Goal: Use online tool/utility: Utilize a website feature to perform a specific function

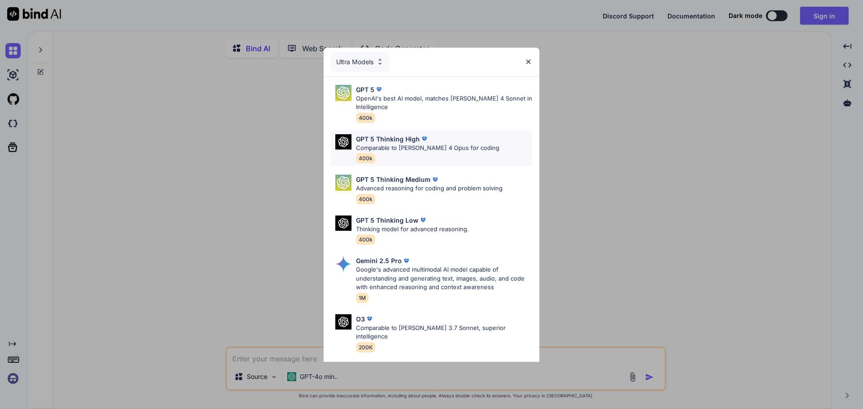
scroll to position [73, 0]
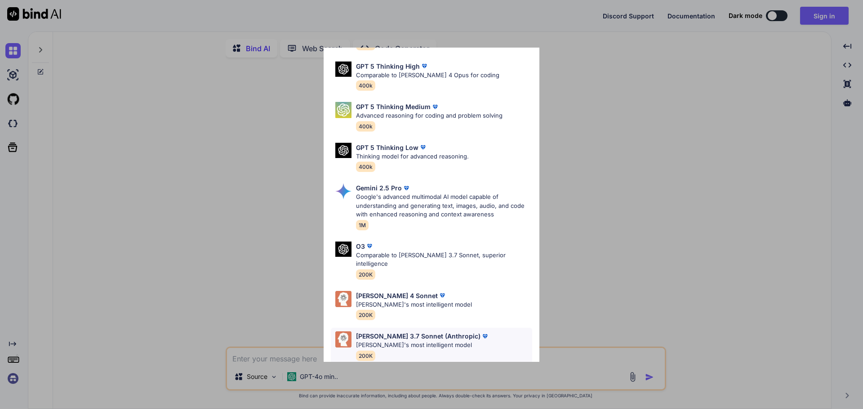
click at [455, 341] on p "[PERSON_NAME]'s most intelligent model" at bounding box center [422, 345] width 133 height 9
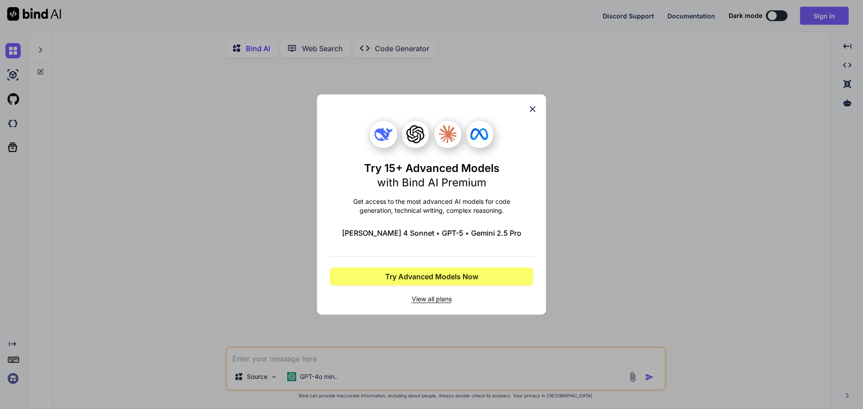
scroll to position [0, 0]
click at [540, 96] on div "Try 15+ Advanced Models with Bind AI Premium Get access to the most advanced AI…" at bounding box center [431, 204] width 229 height 221
click at [536, 104] on div "Try 15+ Advanced Models with Bind AI Premium Get access to the most advanced AI…" at bounding box center [431, 204] width 229 height 221
click at [533, 109] on icon at bounding box center [533, 109] width 6 height 6
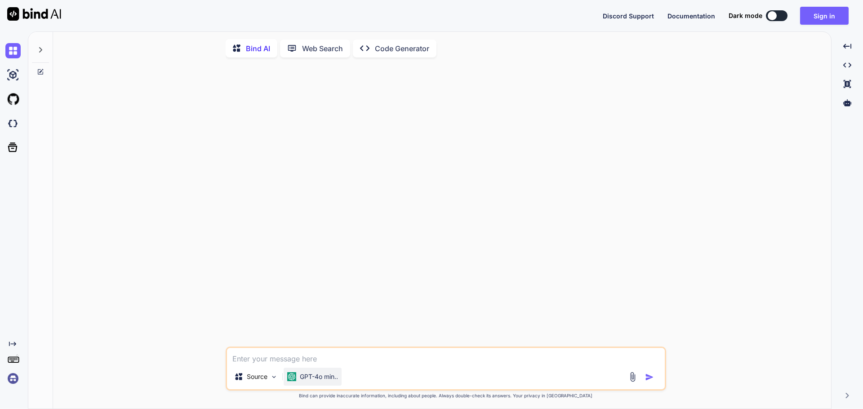
click at [313, 378] on p "GPT-4o min.." at bounding box center [319, 376] width 38 height 9
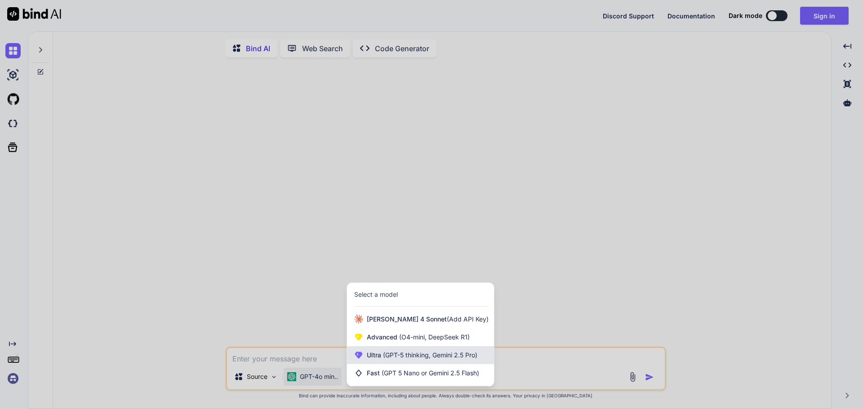
click at [450, 358] on span "(GPT-5 thinking, Gemini 2.5 Pro)" at bounding box center [429, 355] width 96 height 8
type textarea "x"
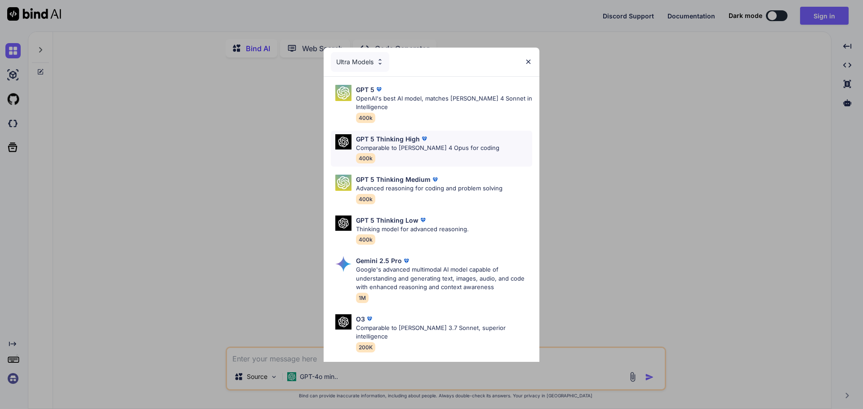
scroll to position [73, 0]
